Goal: Task Accomplishment & Management: Manage account settings

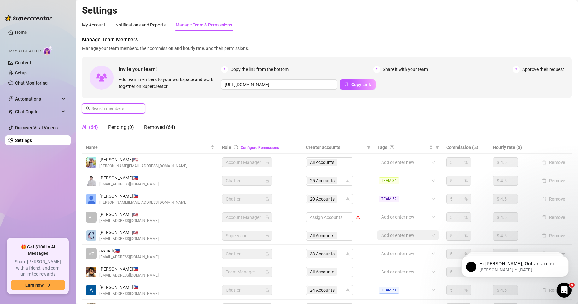
click at [126, 107] on input "text" at bounding box center [113, 108] width 45 height 7
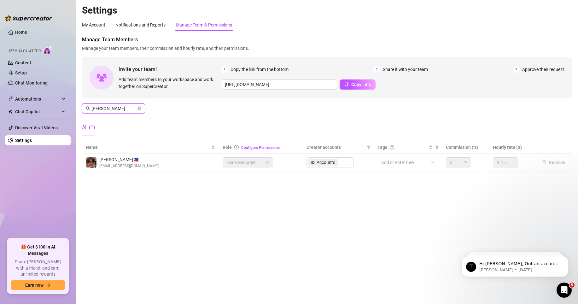
type input "[PERSON_NAME]"
click at [252, 152] on div "83 Accounts" at bounding box center [330, 162] width 47 height 10
click at [252, 117] on div "Manage Team Members Manage your team members, their commission and hourly rate,…" at bounding box center [327, 88] width 490 height 105
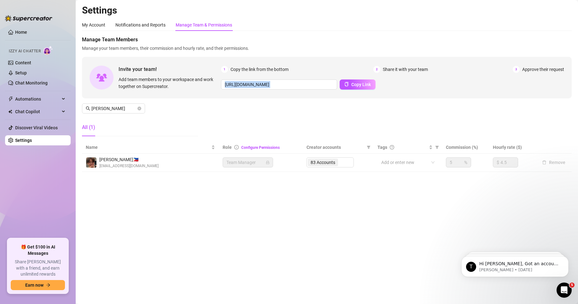
click at [252, 117] on div "Manage Team Members Manage your team members, their commission and hourly rate,…" at bounding box center [327, 88] width 490 height 105
drag, startPoint x: 351, startPoint y: 163, endPoint x: 339, endPoint y: 165, distance: 12.1
click at [252, 152] on div "83 Accounts" at bounding box center [330, 162] width 47 height 10
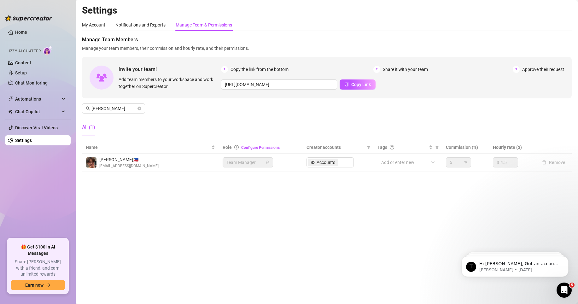
click at [252, 152] on div "83 Accounts" at bounding box center [330, 162] width 47 height 10
drag, startPoint x: 328, startPoint y: 159, endPoint x: 274, endPoint y: 145, distance: 55.2
click at [252, 152] on div "83 Accounts" at bounding box center [330, 162] width 47 height 10
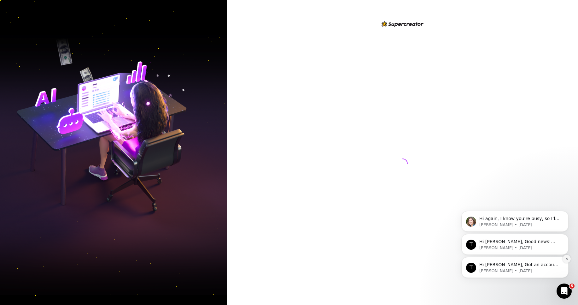
click at [566, 257] on icon "Dismiss notification" at bounding box center [566, 258] width 3 height 3
click at [567, 259] on icon "Dismiss notification" at bounding box center [567, 258] width 3 height 3
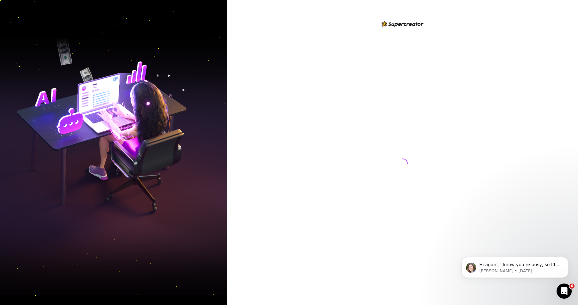
click at [567, 259] on icon "Dismiss notification" at bounding box center [567, 258] width 3 height 3
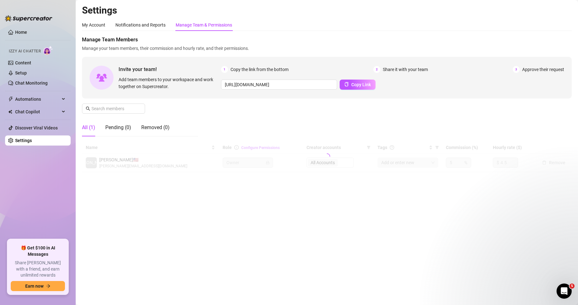
click at [351, 14] on h2 "Settings" at bounding box center [327, 10] width 490 height 12
click at [131, 104] on span at bounding box center [113, 108] width 63 height 10
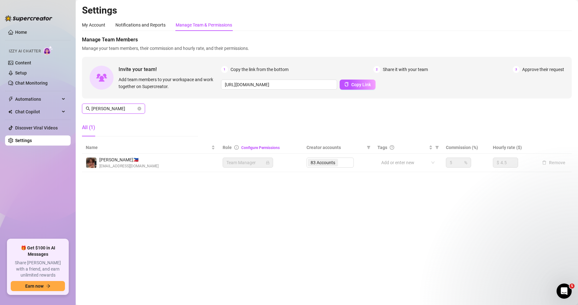
type input "[PERSON_NAME]"
click at [353, 178] on div "Settings My Account Notifications and Reports Manage Team & Permissions Profile…" at bounding box center [327, 91] width 490 height 175
click at [130, 108] on input "[PERSON_NAME]" at bounding box center [113, 108] width 45 height 7
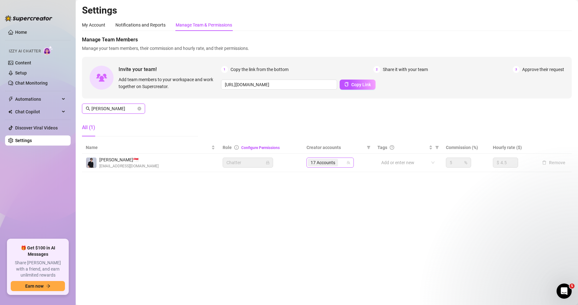
click at [350, 161] on icon "team" at bounding box center [349, 163] width 4 height 4
click at [345, 164] on div "17 Accounts" at bounding box center [327, 162] width 38 height 9
type input "ryan"
type input "j2"
click at [342, 177] on span "J2krazy (@j2krazy)" at bounding box center [354, 175] width 38 height 5
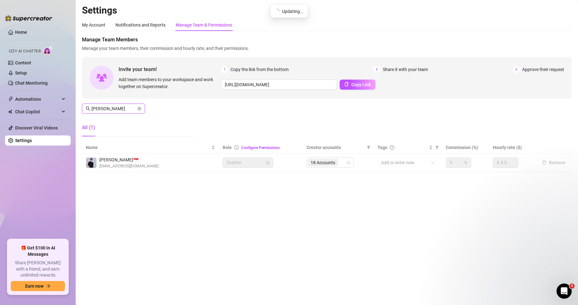
click at [125, 109] on input "ryan" at bounding box center [113, 108] width 45 height 7
type input "[PERSON_NAME]"
click at [339, 164] on div "83 Accounts" at bounding box center [330, 162] width 47 height 10
click at [333, 161] on div "83 Accounts" at bounding box center [330, 162] width 47 height 10
drag, startPoint x: 340, startPoint y: 162, endPoint x: 356, endPoint y: 166, distance: 15.9
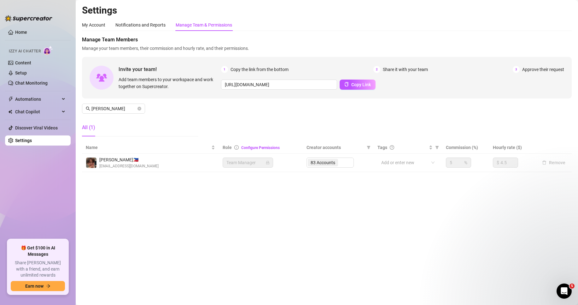
click at [344, 163] on div "83 Accounts" at bounding box center [330, 162] width 47 height 10
click at [345, 160] on div "83 Accounts" at bounding box center [330, 162] width 47 height 10
click at [338, 169] on td "83 Accounts" at bounding box center [338, 163] width 71 height 18
click at [340, 156] on td "83 Accounts" at bounding box center [338, 163] width 71 height 18
drag, startPoint x: 328, startPoint y: 164, endPoint x: 316, endPoint y: 156, distance: 14.9
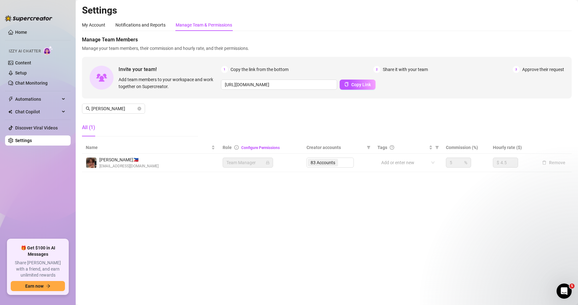
click at [329, 164] on div "83 Accounts" at bounding box center [330, 162] width 47 height 10
click at [255, 147] on link "Configure Permissions" at bounding box center [260, 147] width 38 height 4
click at [115, 105] on span "[PERSON_NAME]" at bounding box center [113, 108] width 63 height 10
drag, startPoint x: 353, startPoint y: 155, endPoint x: 355, endPoint y: 151, distance: 4.7
click at [356, 151] on table "Name Role Configure Permissions Creator accounts Tags Commission (%) Hourly rat…" at bounding box center [327, 156] width 490 height 31
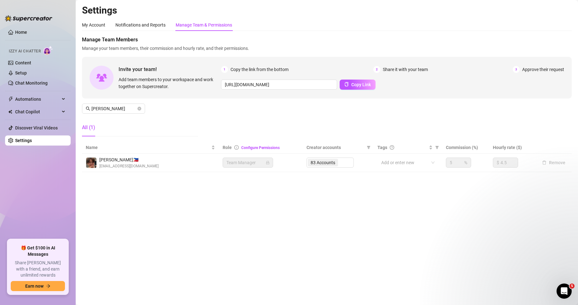
click at [355, 167] on td "83 Accounts" at bounding box center [338, 163] width 71 height 18
drag, startPoint x: 348, startPoint y: 159, endPoint x: 364, endPoint y: 159, distance: 15.8
click at [349, 159] on div "83 Accounts" at bounding box center [330, 162] width 47 height 10
click at [396, 157] on div "Add or enter new" at bounding box center [408, 162] width 61 height 10
click at [267, 218] on main "Settings My Account Notifications and Reports Manage Team & Permissions Profile…" at bounding box center [327, 152] width 503 height 305
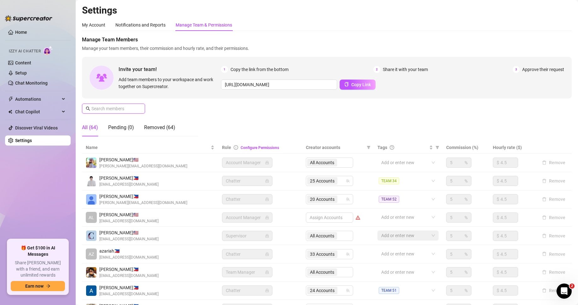
click at [127, 109] on input "text" at bounding box center [113, 108] width 45 height 7
click at [124, 107] on input "text" at bounding box center [113, 108] width 45 height 7
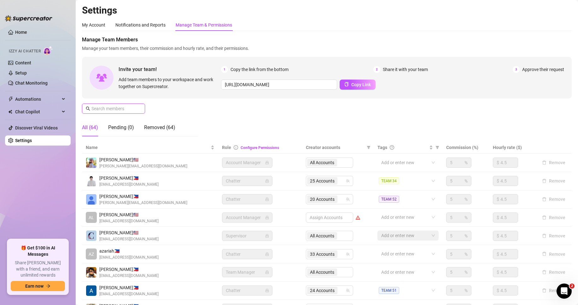
click at [124, 107] on input "text" at bounding box center [113, 108] width 45 height 7
click at [121, 118] on div "Manage Team Members Manage your team members, their commission and hourly rate,…" at bounding box center [327, 88] width 490 height 105
click at [132, 109] on input "text" at bounding box center [113, 108] width 45 height 7
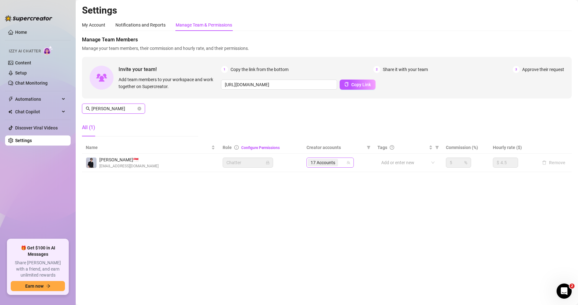
click at [328, 160] on span "17 Accounts" at bounding box center [323, 162] width 25 height 7
type input "ryan"
click at [348, 160] on div "17 Accounts" at bounding box center [330, 162] width 47 height 10
click at [349, 162] on icon "team" at bounding box center [349, 163] width 4 height 4
click at [347, 162] on icon "team" at bounding box center [349, 163] width 4 height 4
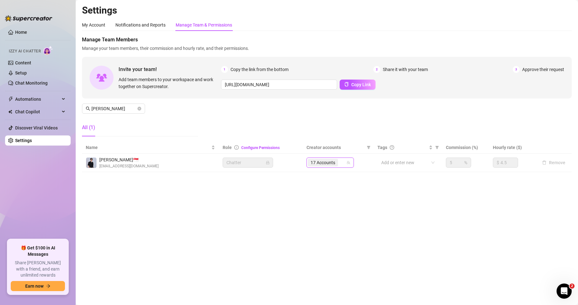
click at [349, 163] on icon "team" at bounding box center [349, 163] width 4 height 4
